Goal: Information Seeking & Learning: Find specific fact

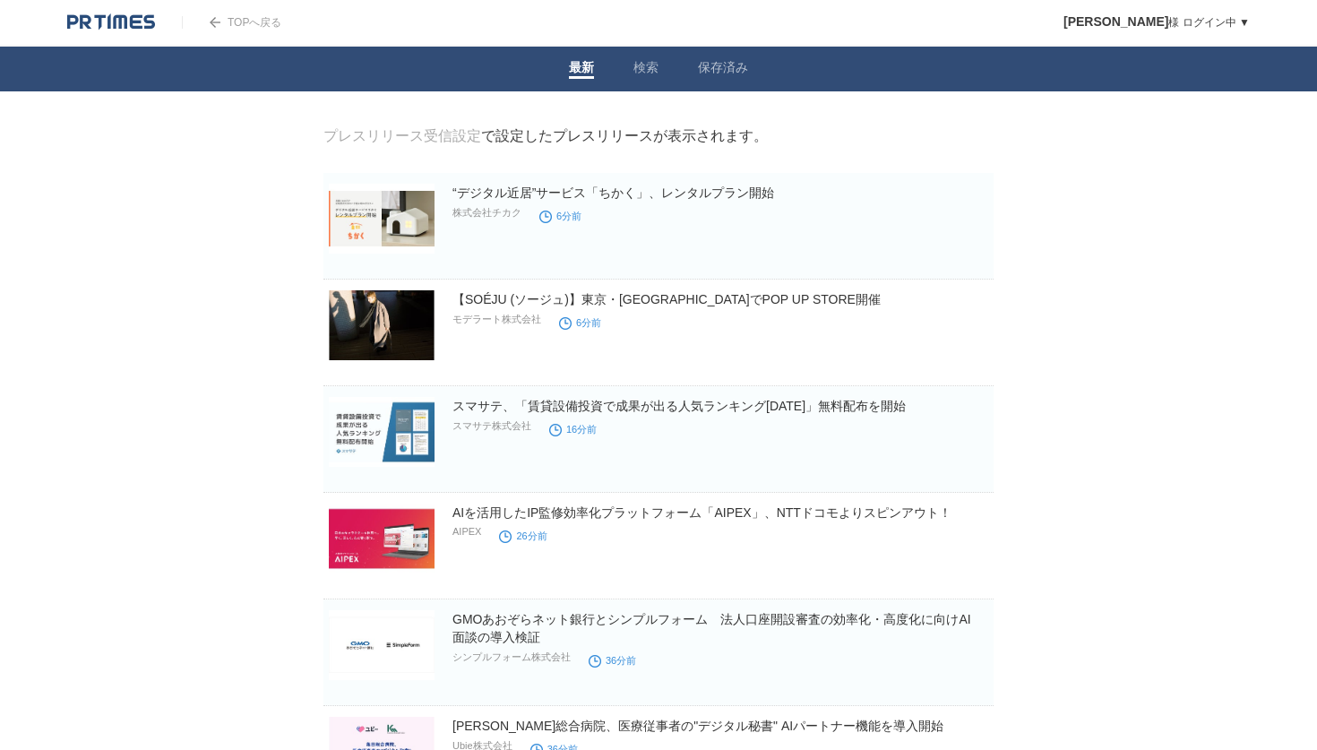
click at [652, 64] on link "検索" at bounding box center [646, 69] width 25 height 19
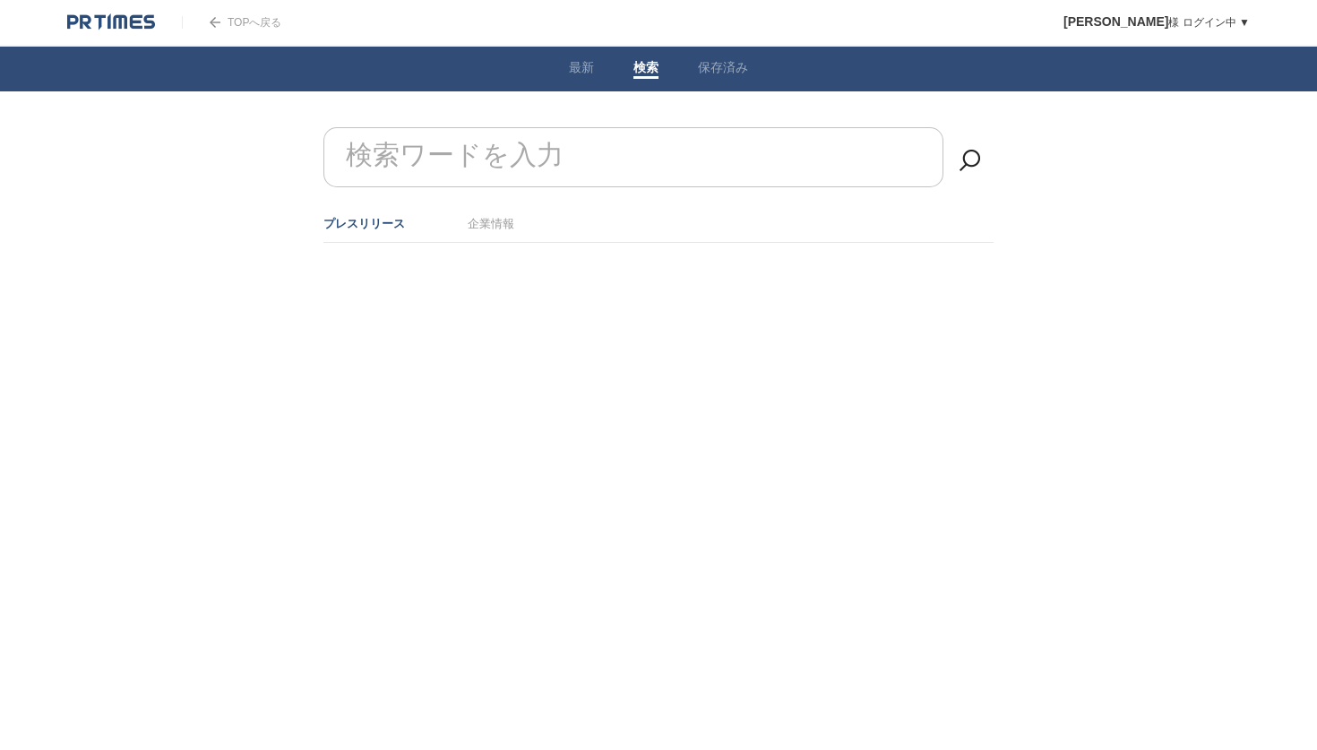
click at [591, 166] on input "検索ワードを入力" at bounding box center [634, 157] width 620 height 60
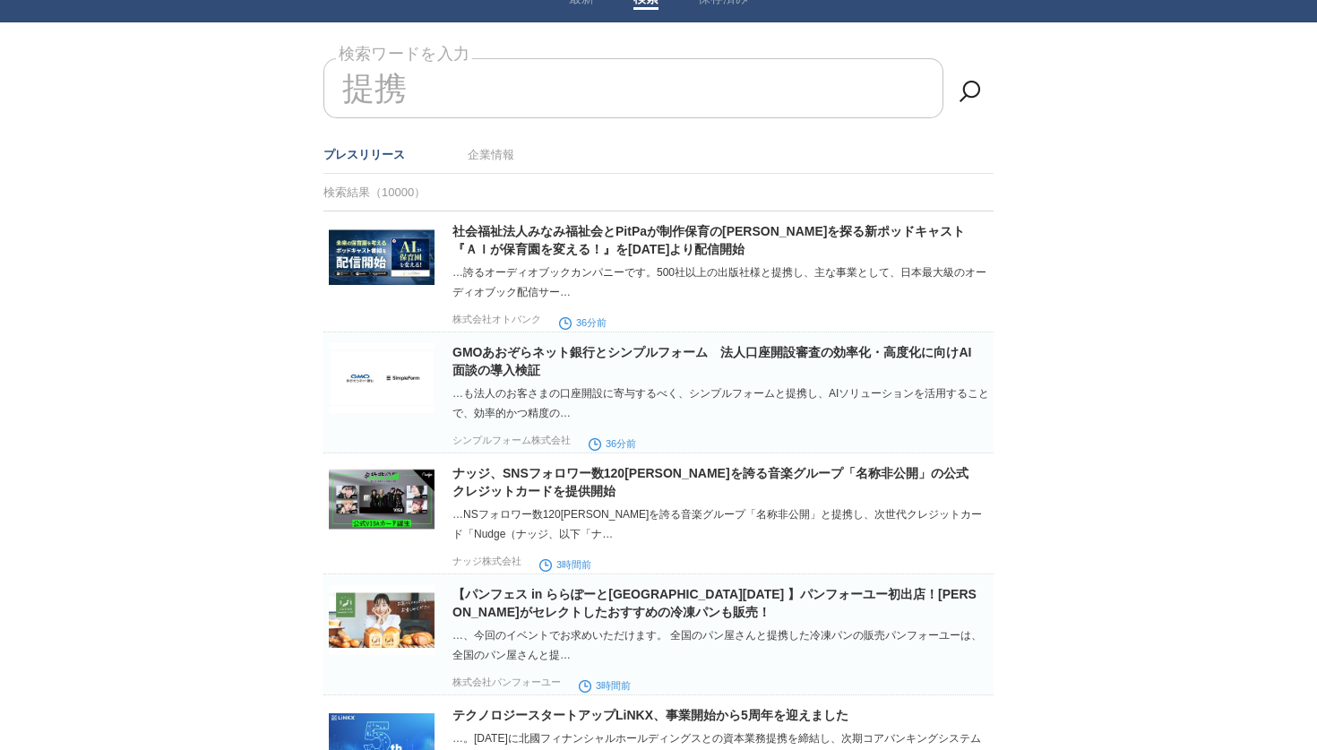
scroll to position [88, 0]
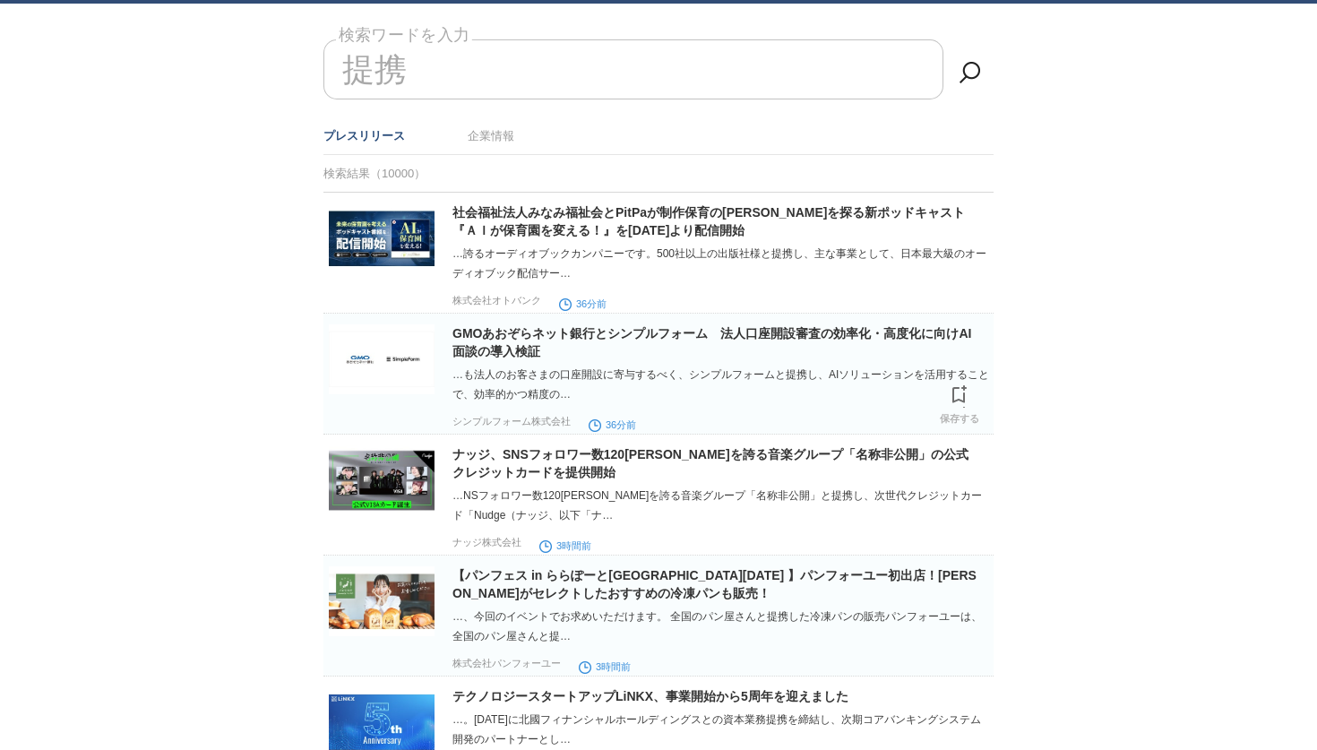
type input "提携"
click at [391, 353] on img at bounding box center [382, 359] width 106 height 70
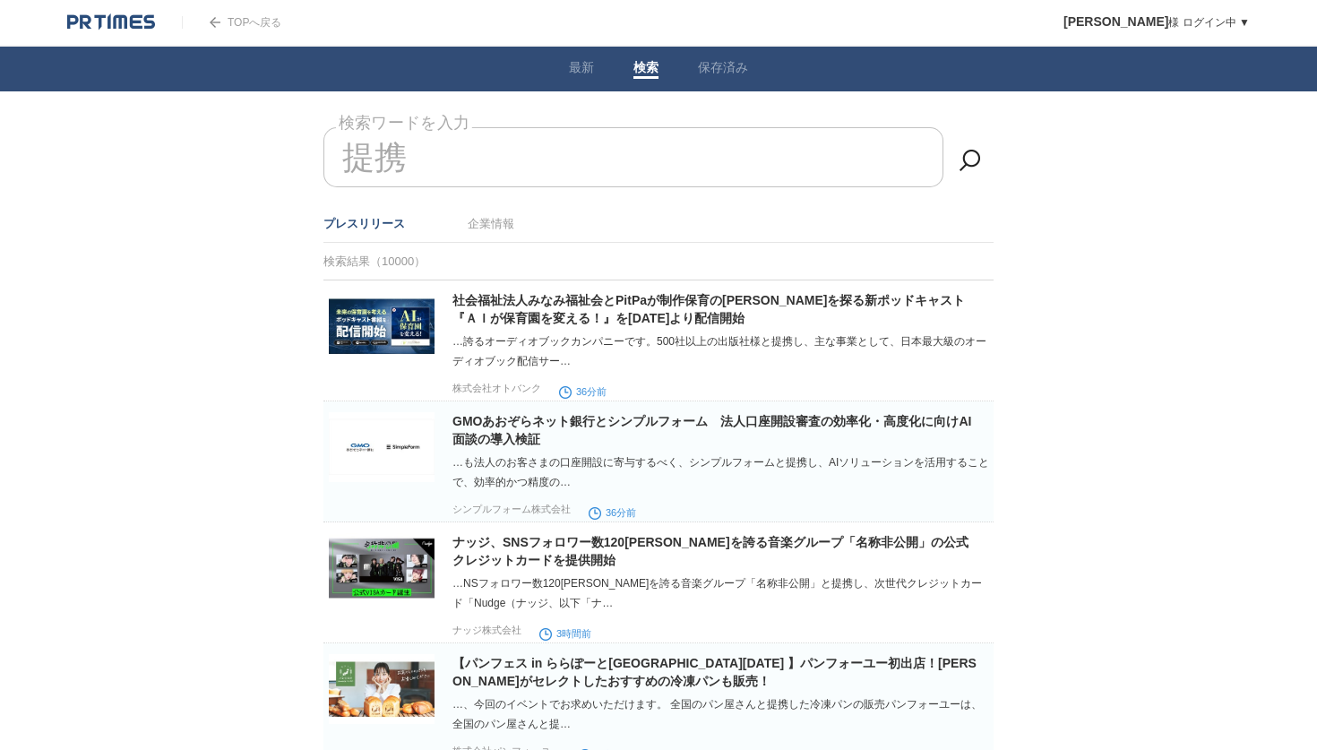
click at [124, 25] on img at bounding box center [111, 22] width 88 height 18
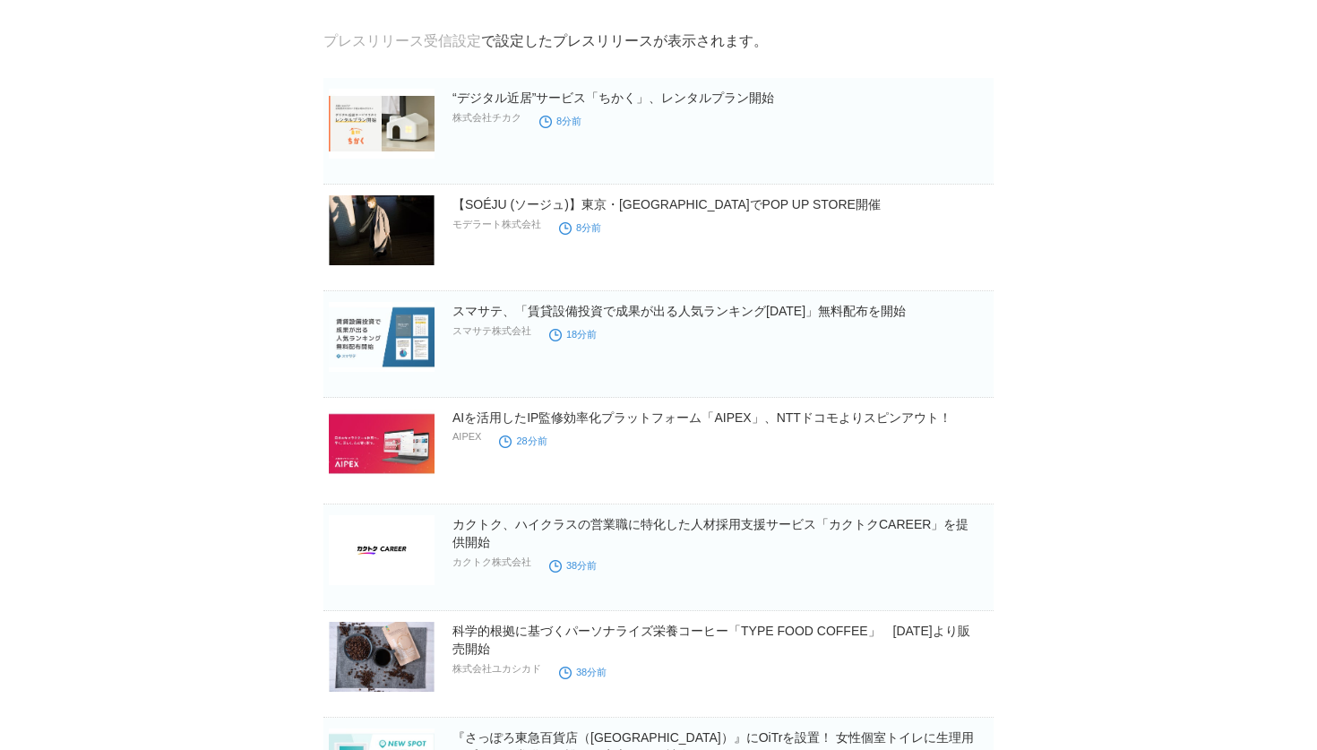
scroll to position [3, 0]
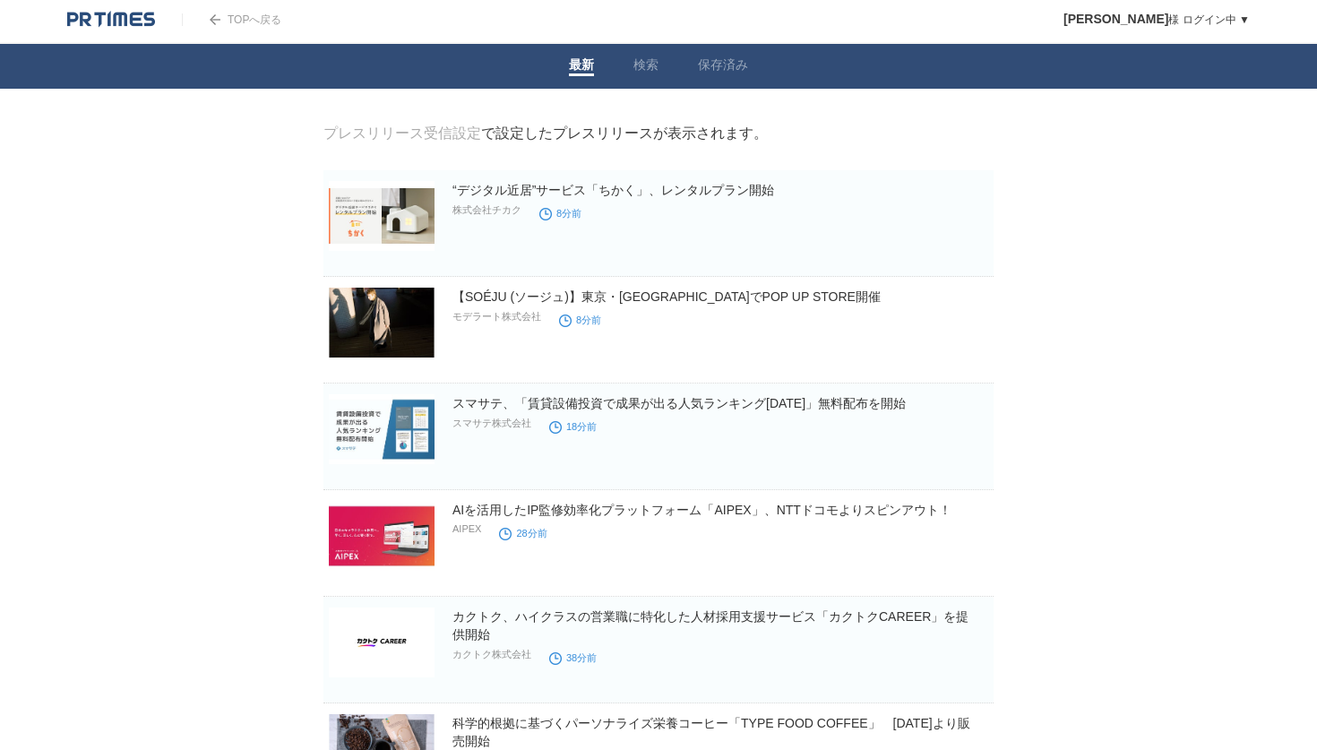
click at [125, 15] on img at bounding box center [111, 20] width 88 height 18
